Goal: Browse casually: Explore the website without a specific task or goal

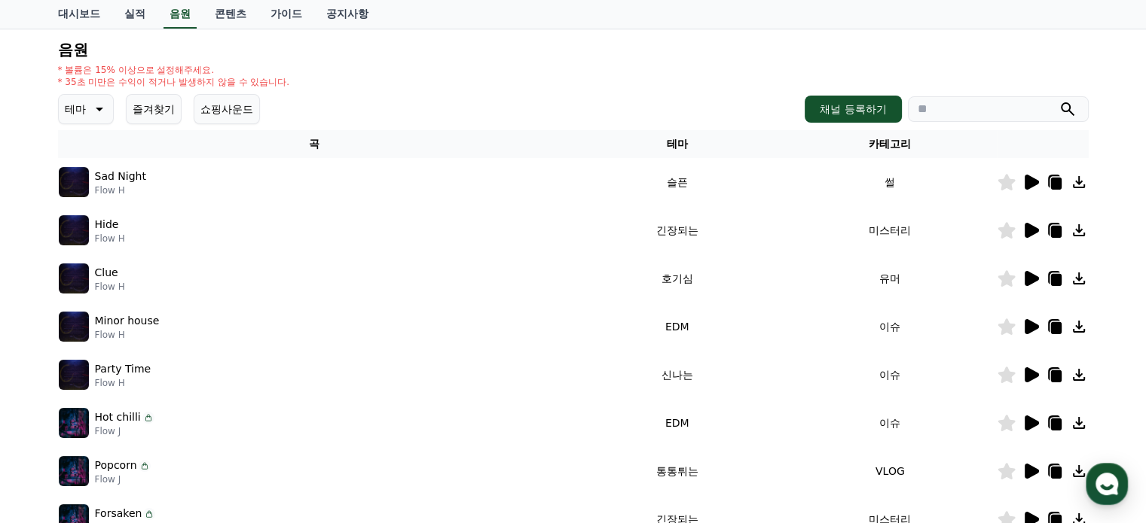
scroll to position [151, 0]
click at [1027, 282] on icon at bounding box center [1031, 277] width 14 height 15
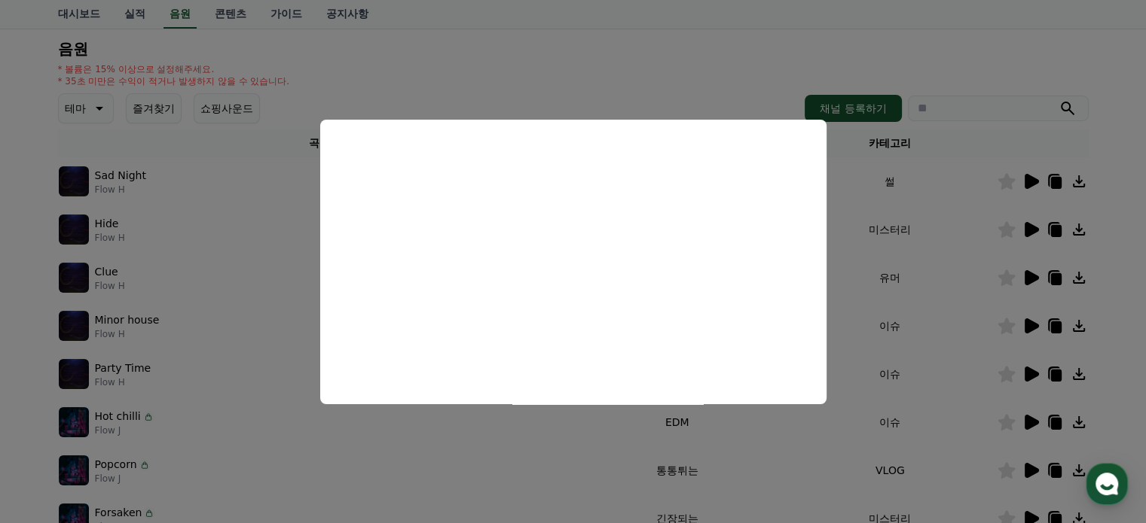
click at [944, 21] on button "close modal" at bounding box center [573, 261] width 1146 height 523
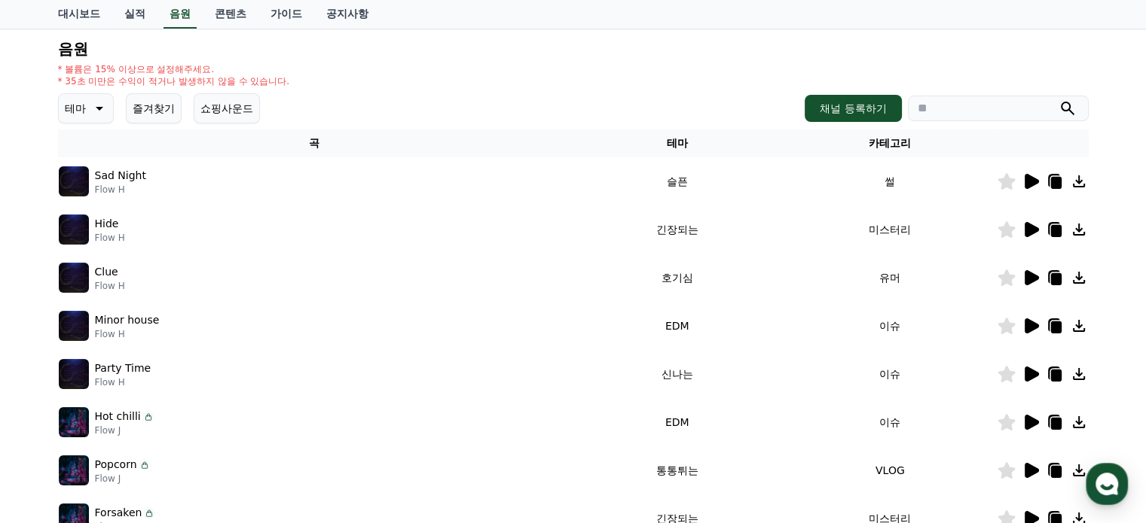
click at [1030, 373] on icon at bounding box center [1031, 374] width 14 height 15
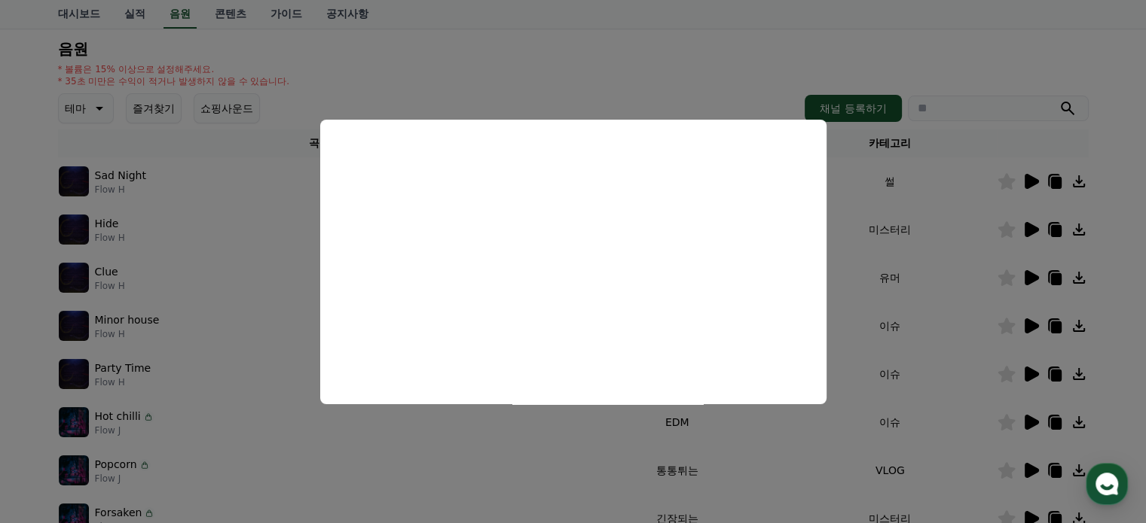
click at [1082, 50] on button "close modal" at bounding box center [573, 261] width 1146 height 523
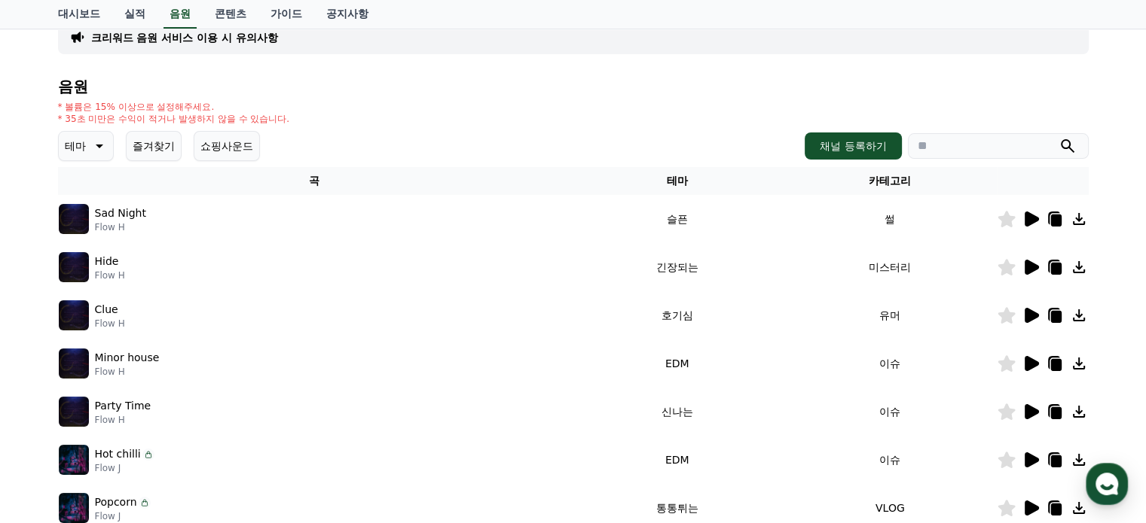
scroll to position [0, 0]
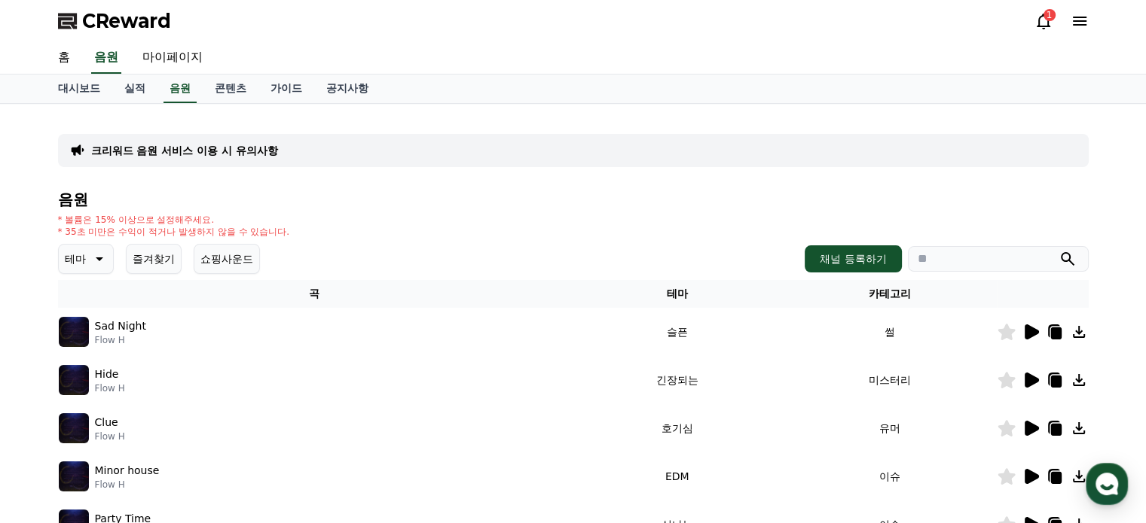
click at [89, 258] on icon at bounding box center [98, 259] width 18 height 18
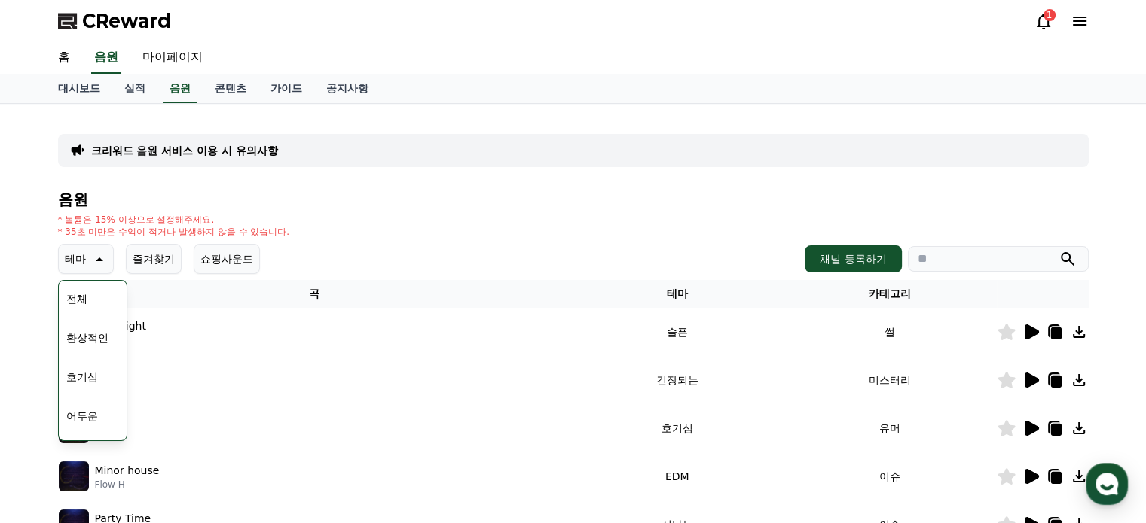
click at [93, 339] on button "환상적인" at bounding box center [87, 338] width 54 height 33
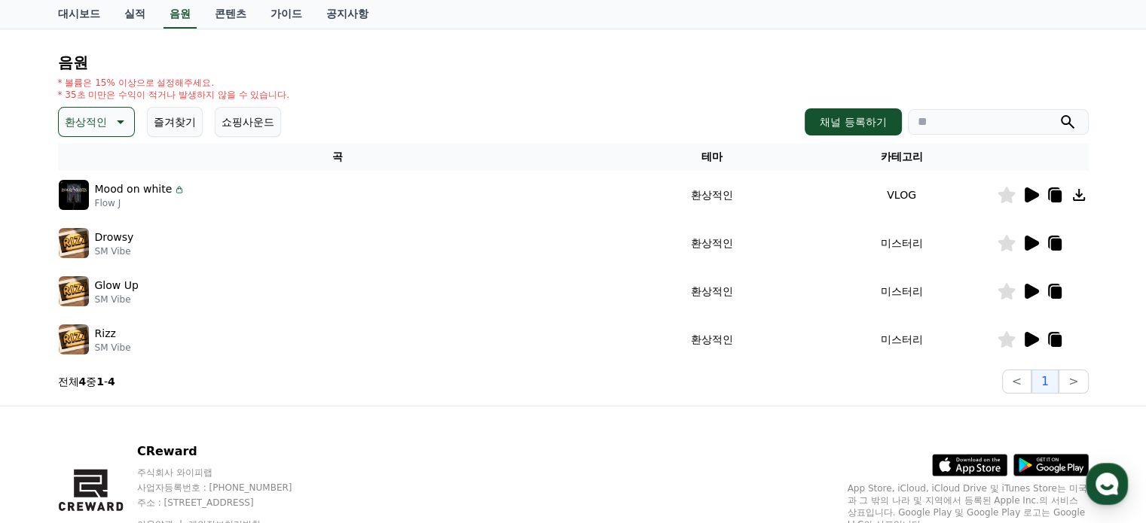
scroll to position [55, 0]
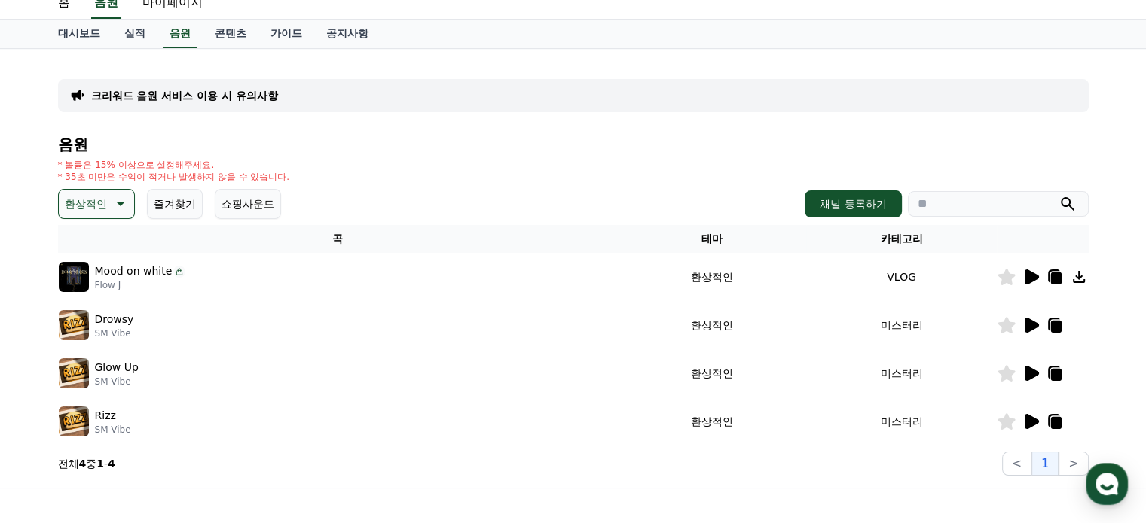
click at [110, 207] on icon at bounding box center [119, 204] width 18 height 18
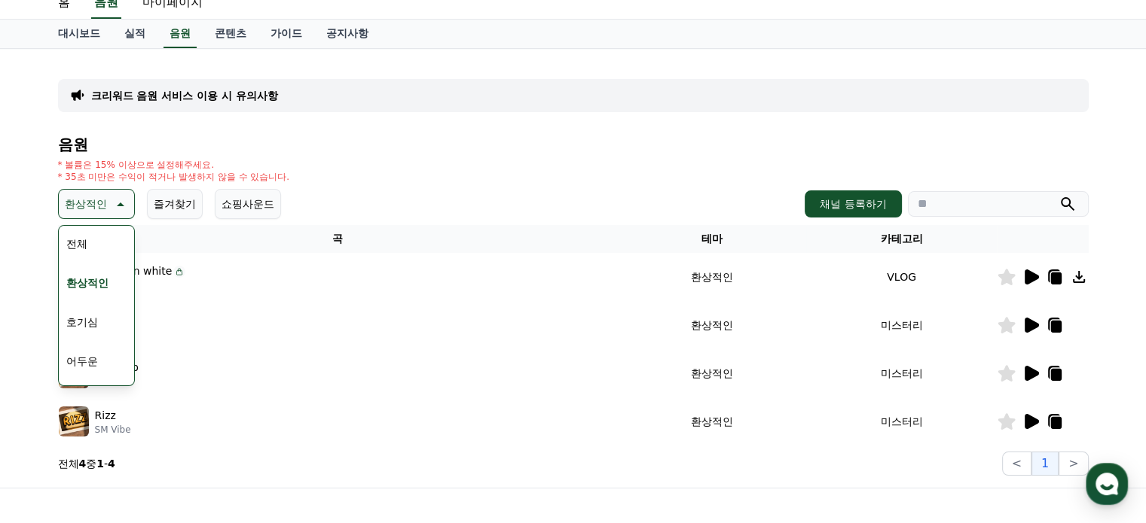
click at [80, 322] on button "호기심" at bounding box center [82, 322] width 44 height 33
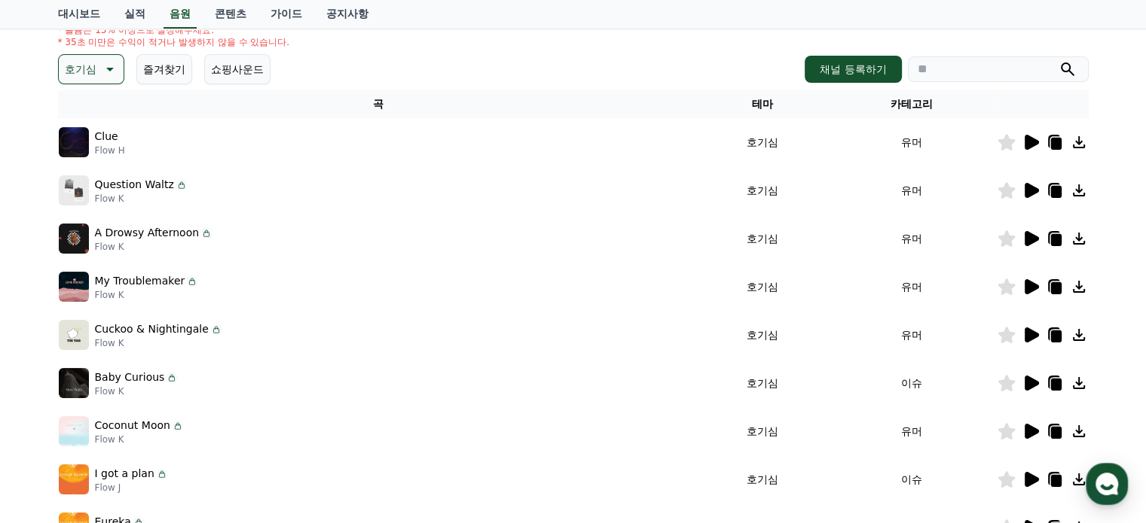
scroll to position [226, 0]
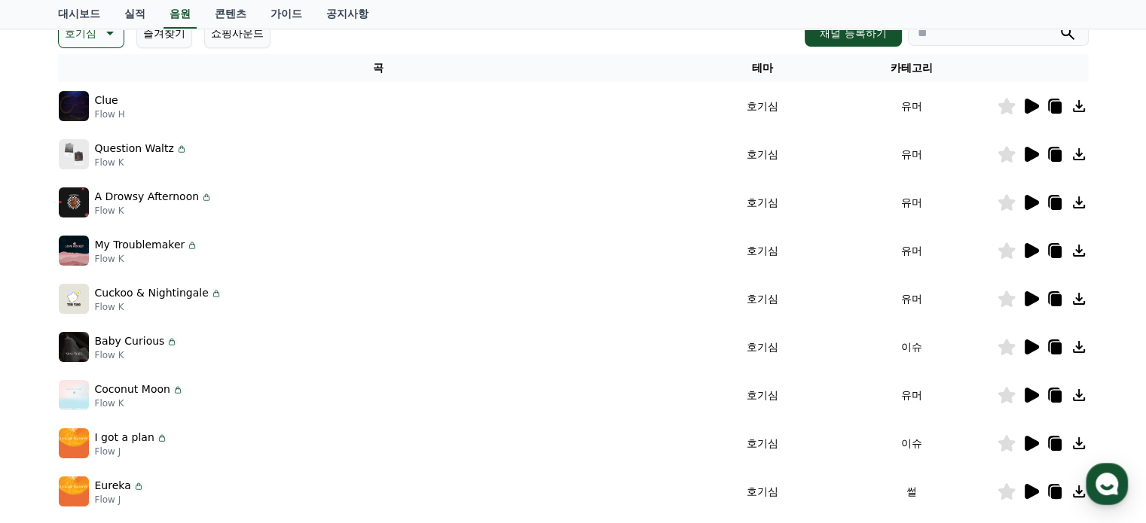
click at [1040, 343] on div at bounding box center [1042, 347] width 90 height 18
click at [1036, 347] on icon at bounding box center [1031, 347] width 14 height 15
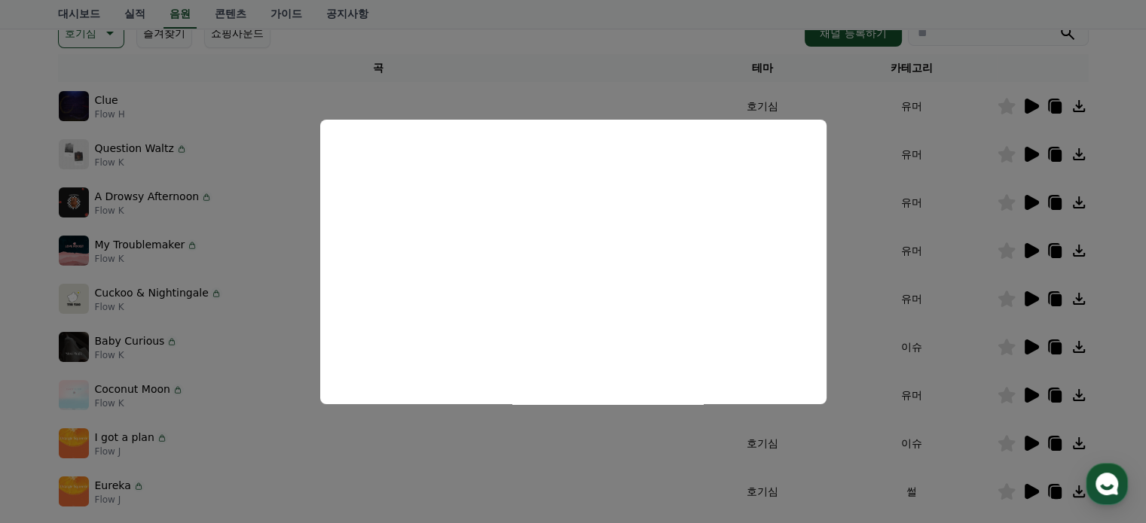
click at [848, 319] on button "close modal" at bounding box center [573, 261] width 1146 height 523
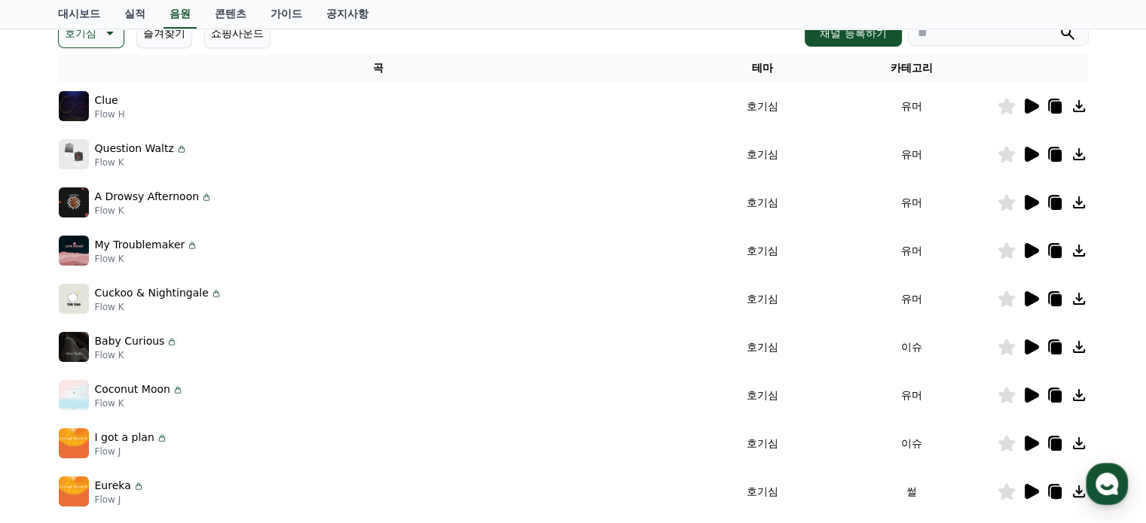
click at [1024, 484] on icon at bounding box center [1030, 492] width 18 height 18
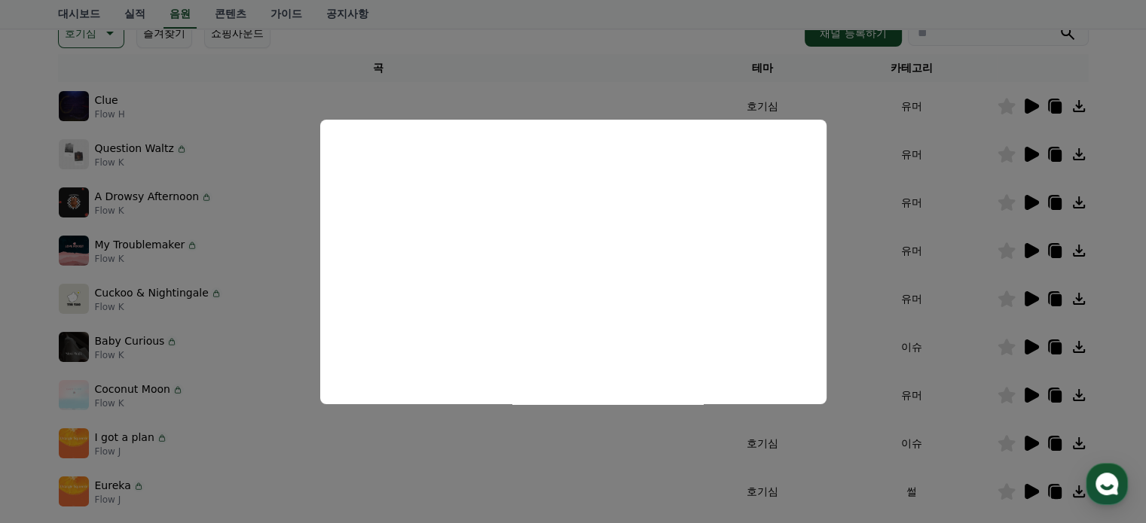
click at [865, 325] on button "close modal" at bounding box center [573, 261] width 1146 height 523
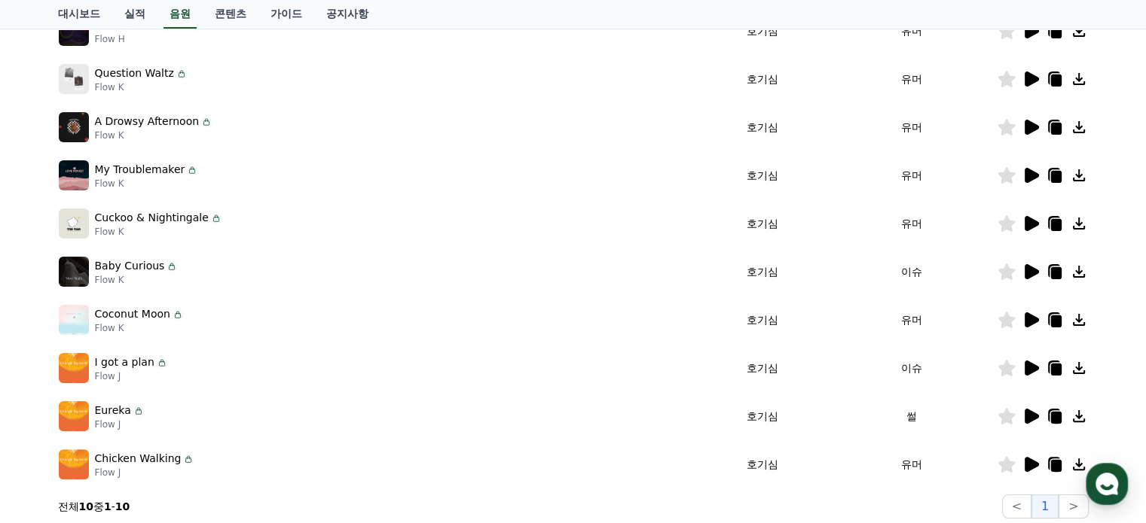
scroll to position [377, 0]
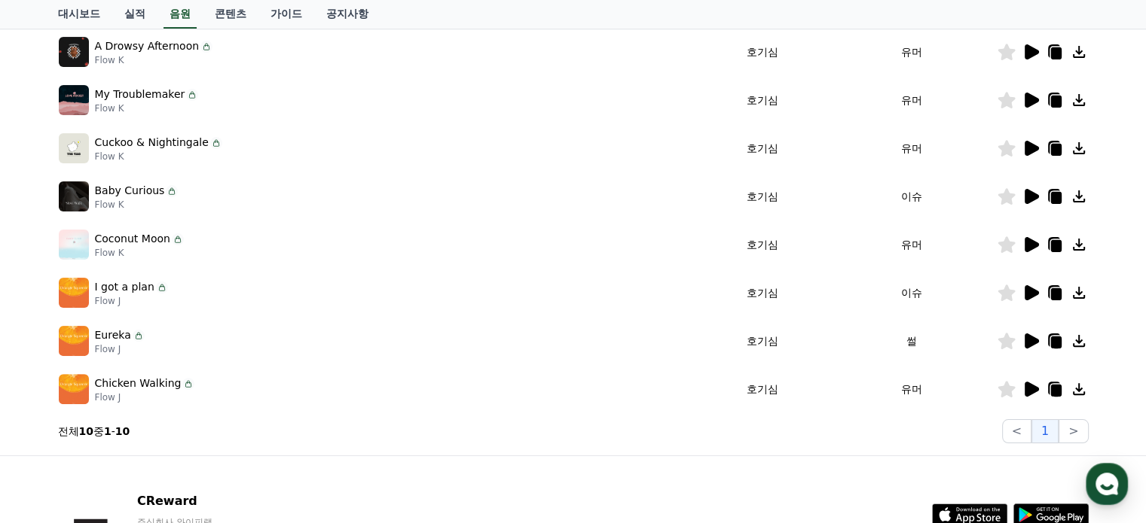
click at [1057, 340] on icon at bounding box center [1055, 343] width 11 height 12
